Goal: Transaction & Acquisition: Purchase product/service

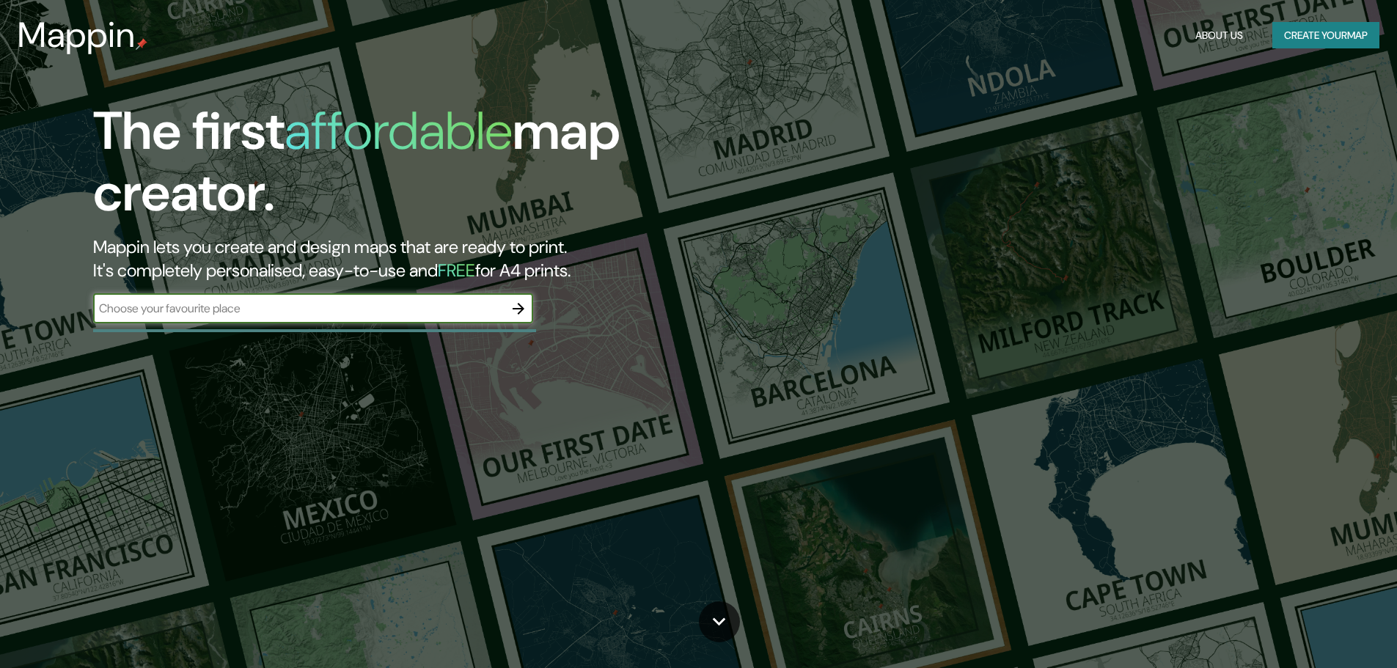
click at [227, 310] on input "text" at bounding box center [298, 308] width 411 height 17
type input "Ribarroja del turia"
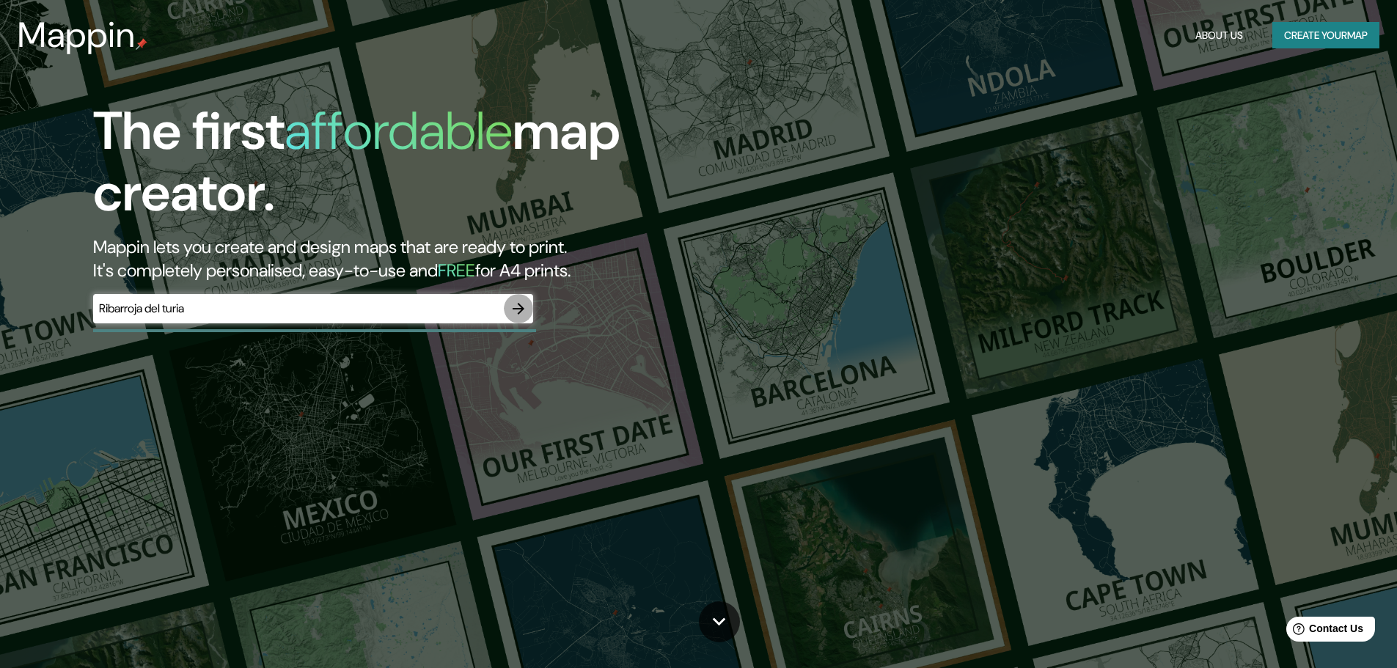
click at [524, 305] on icon "button" at bounding box center [519, 309] width 18 height 18
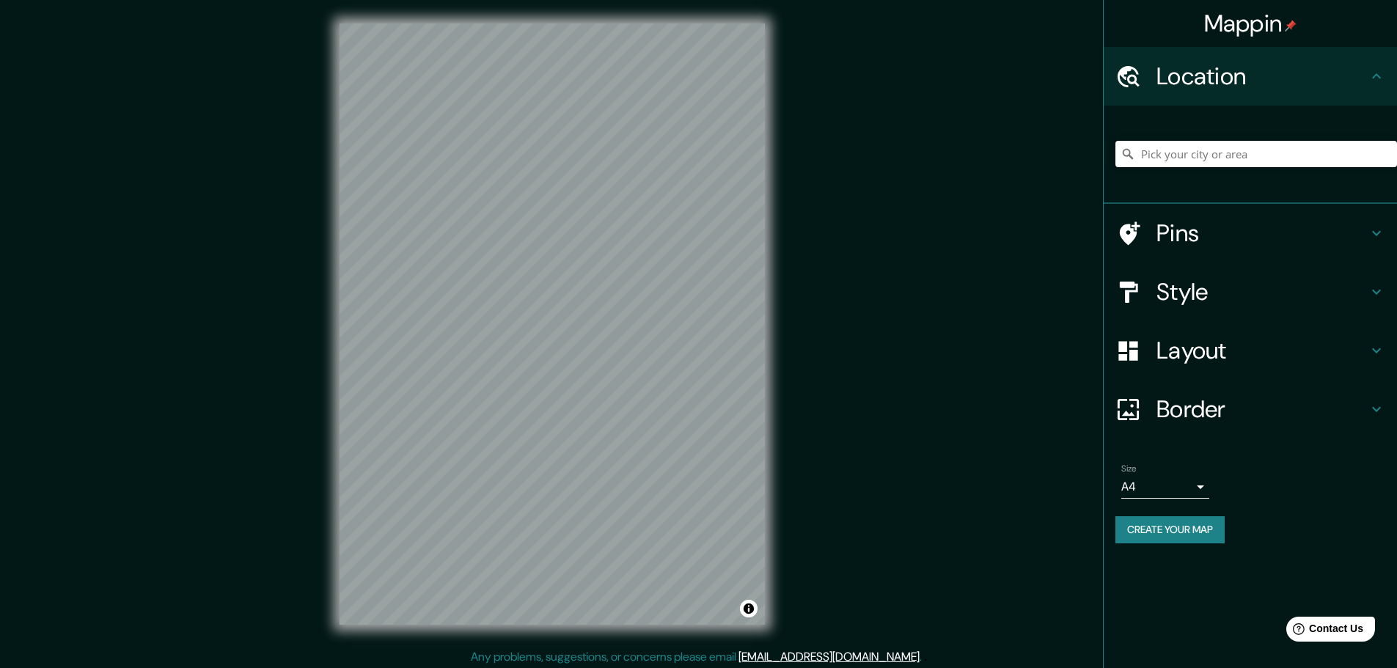
click at [1276, 143] on input "Pick your city or area" at bounding box center [1257, 154] width 282 height 26
click at [1267, 159] on input "Pick your city or area" at bounding box center [1257, 154] width 282 height 26
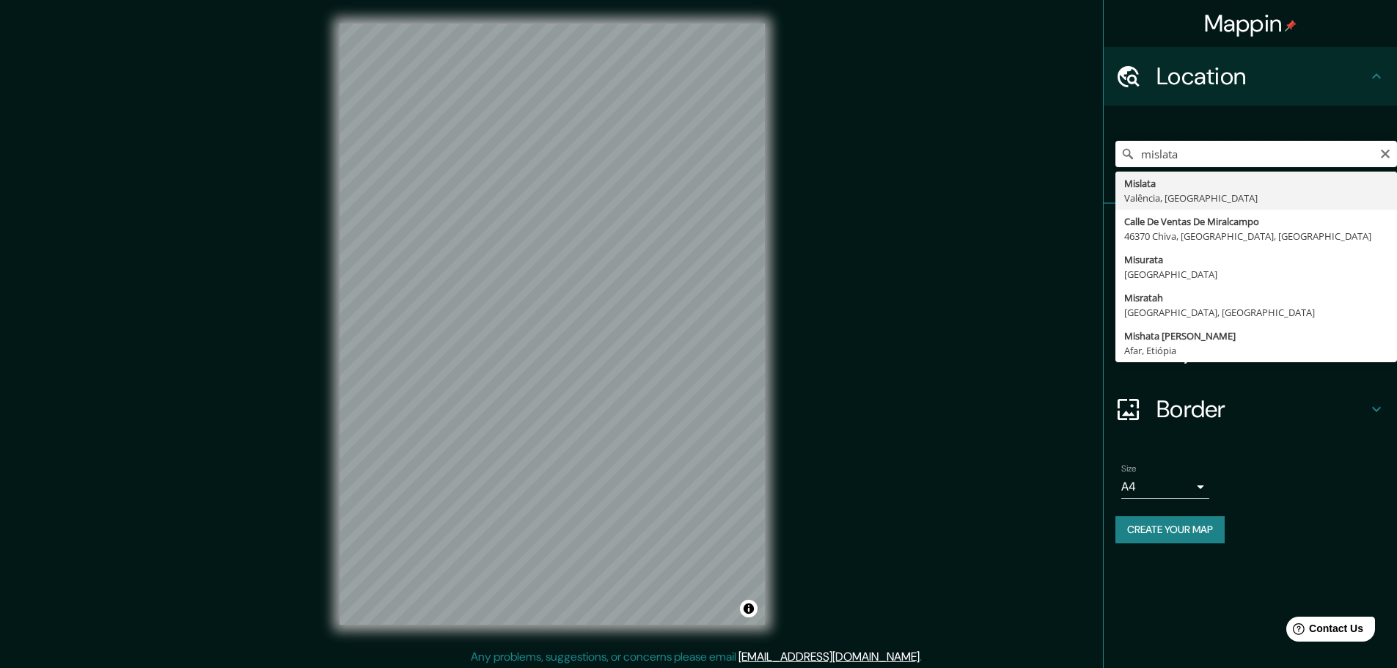
drag, startPoint x: 1184, startPoint y: 147, endPoint x: 1074, endPoint y: 134, distance: 110.7
click at [1074, 134] on div "Mappin Location mislata Mislata Valência, [GEOGRAPHIC_DATA] [GEOGRAPHIC_DATA] […" at bounding box center [698, 336] width 1397 height 672
type input "Riba-roja de Túria, [GEOGRAPHIC_DATA], [GEOGRAPHIC_DATA]"
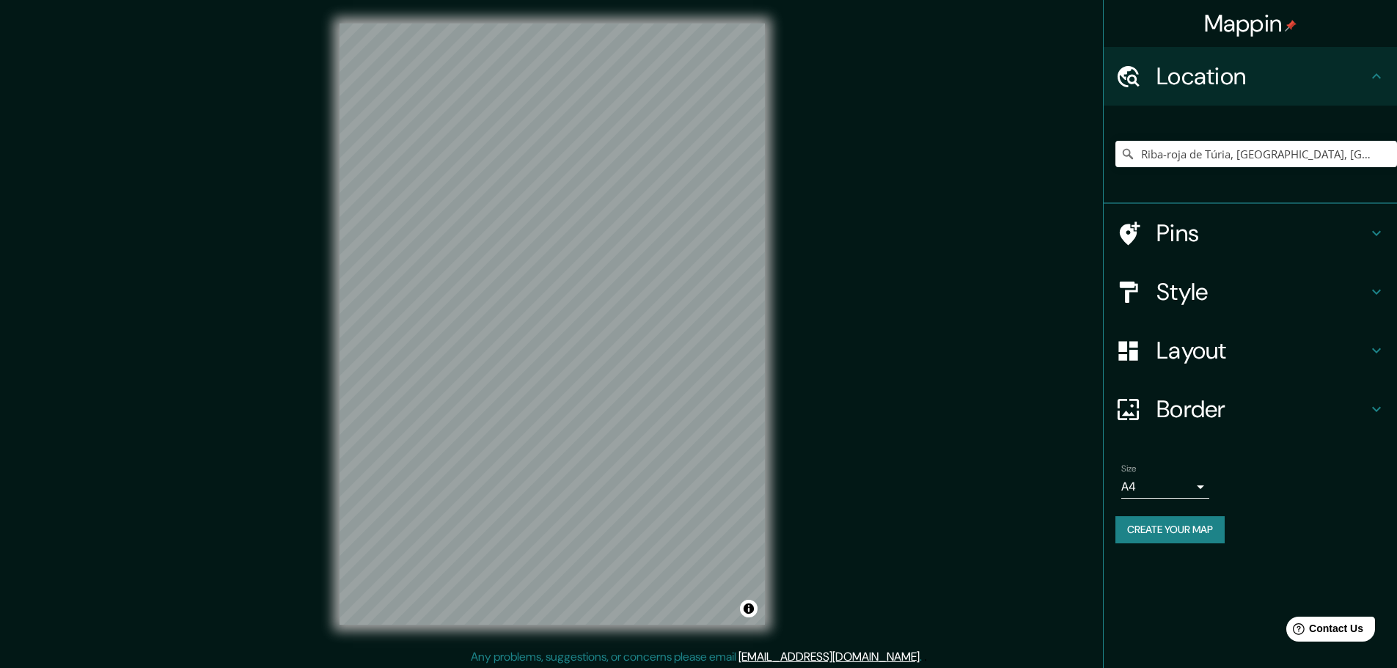
click at [1237, 250] on div "Pins" at bounding box center [1250, 233] width 293 height 59
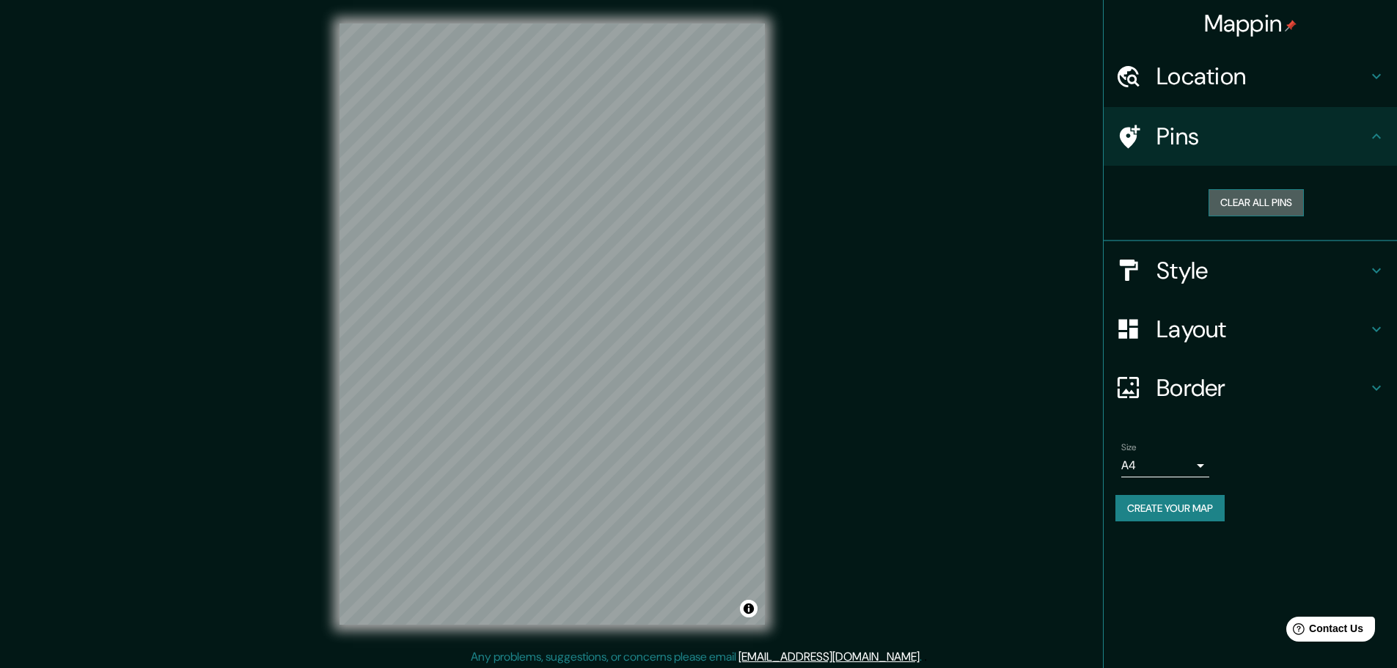
click at [1237, 202] on button "Clear all pins" at bounding box center [1256, 202] width 95 height 27
drag, startPoint x: 522, startPoint y: 330, endPoint x: 527, endPoint y: 323, distance: 9.0
click at [527, 323] on div at bounding box center [526, 321] width 12 height 12
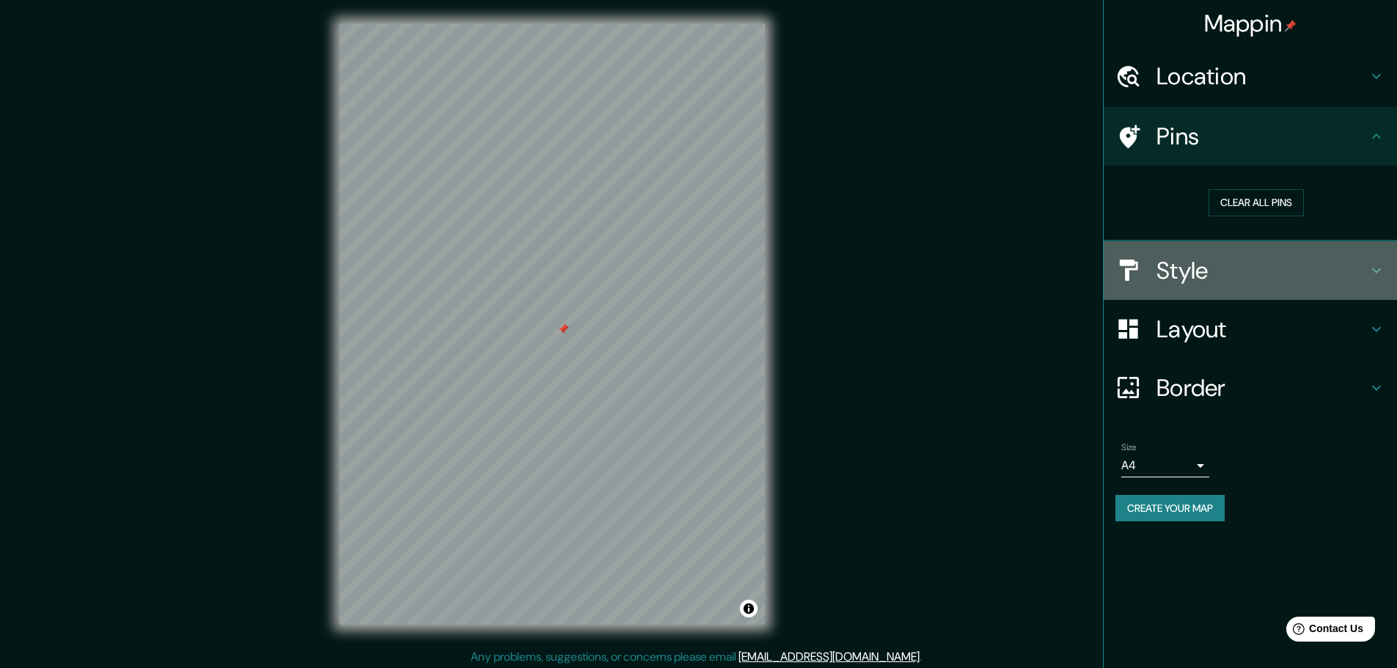
click at [1223, 277] on h4 "Style" at bounding box center [1262, 270] width 211 height 29
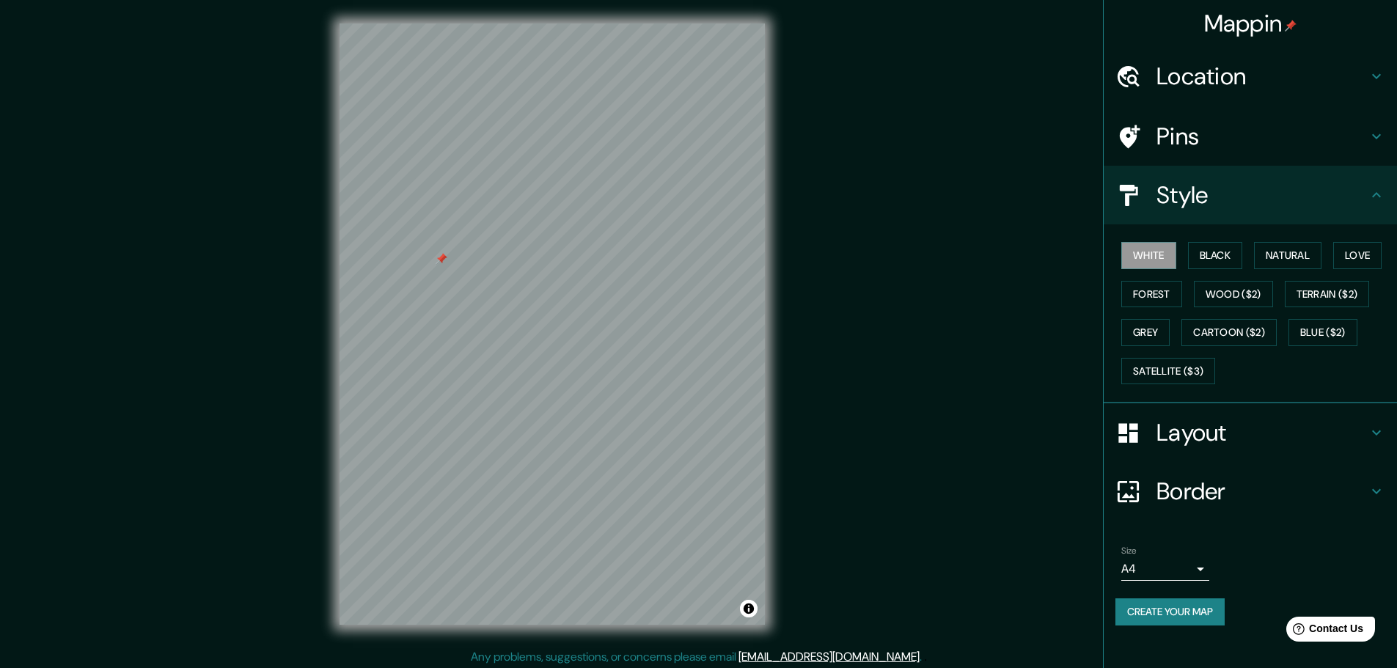
drag, startPoint x: 962, startPoint y: 361, endPoint x: 945, endPoint y: 361, distance: 16.9
click at [961, 361] on div "Mappin Location Riba-[GEOGRAPHIC_DATA], [GEOGRAPHIC_DATA], [GEOGRAPHIC_DATA] Pi…" at bounding box center [698, 336] width 1397 height 672
click at [442, 262] on div at bounding box center [442, 259] width 12 height 12
